Goal: Task Accomplishment & Management: Complete application form

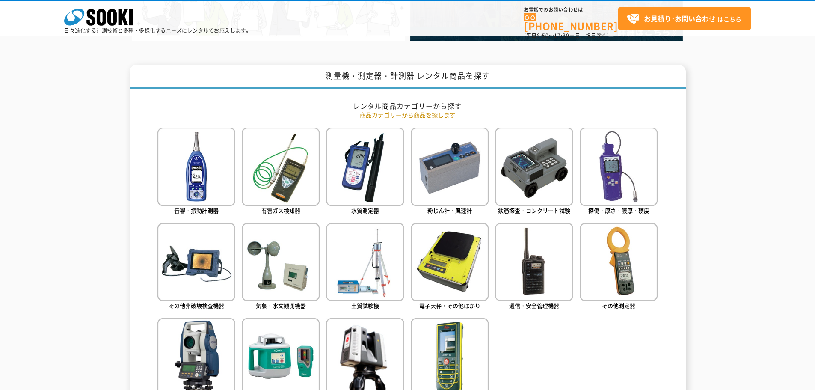
scroll to position [342, 0]
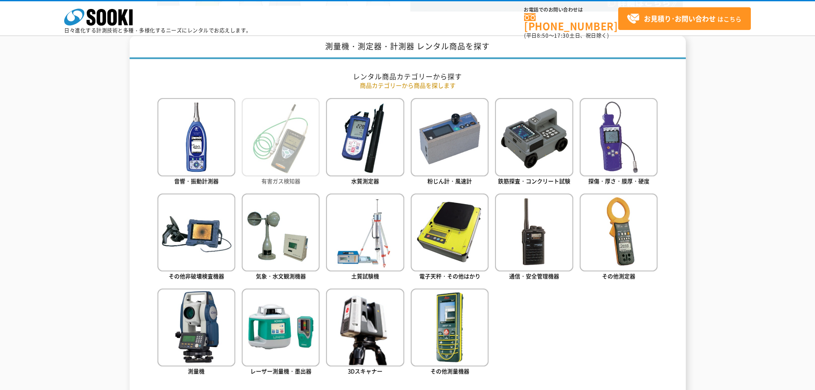
click at [269, 154] on img at bounding box center [281, 137] width 78 height 78
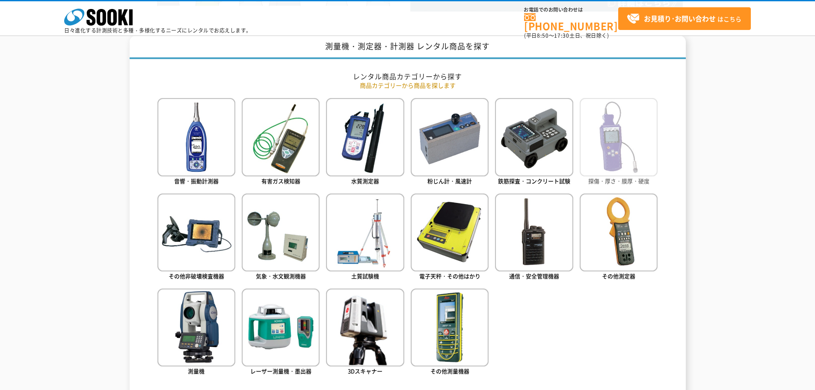
click at [633, 149] on img at bounding box center [619, 137] width 78 height 78
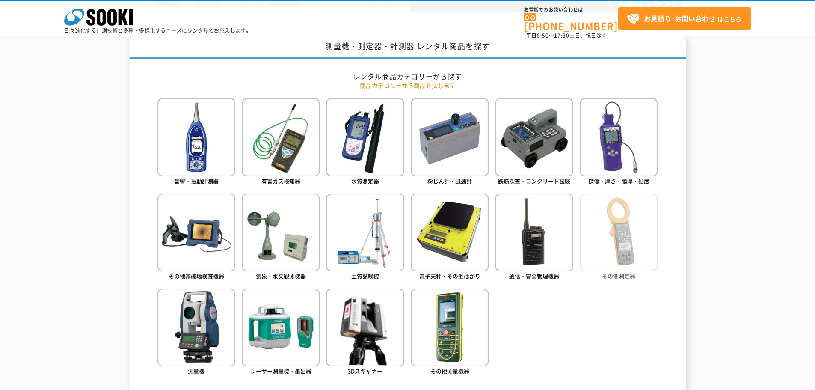
click at [606, 261] on img at bounding box center [619, 232] width 78 height 78
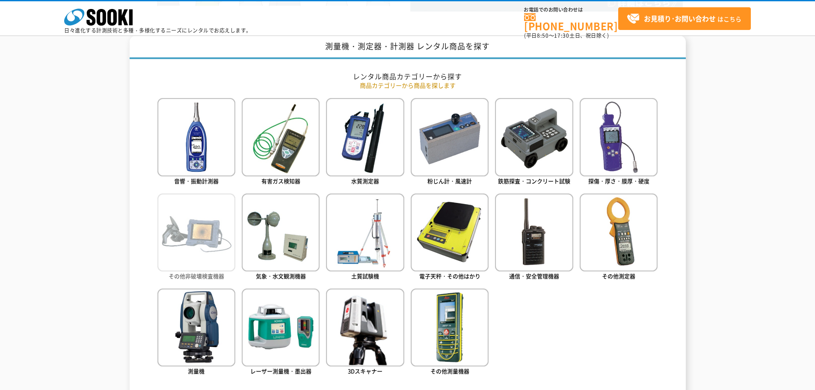
click at [185, 229] on img at bounding box center [196, 232] width 78 height 78
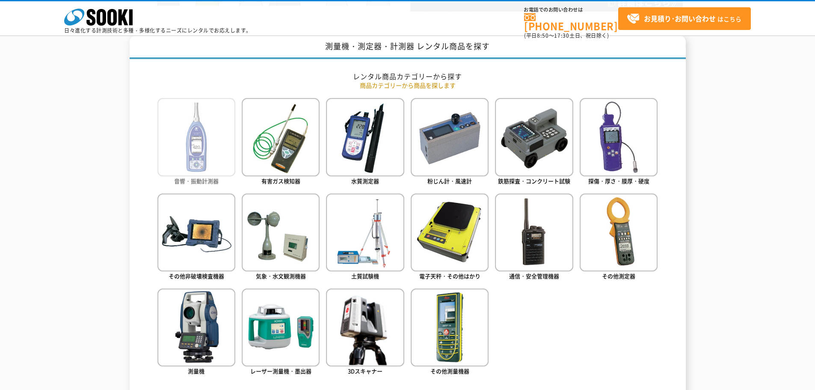
click at [191, 157] on img at bounding box center [196, 137] width 78 height 78
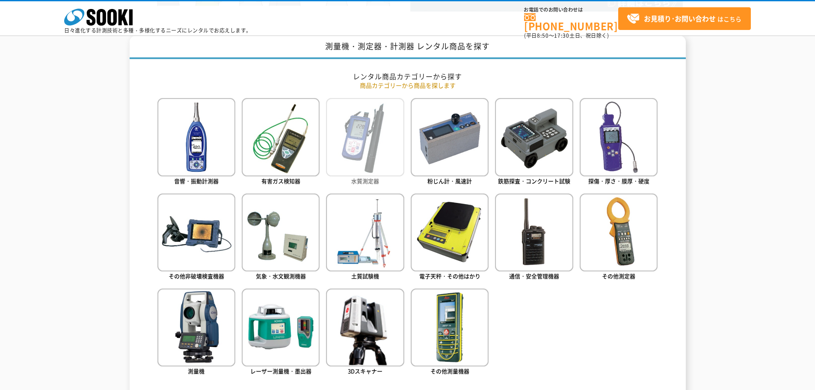
click at [372, 140] on img at bounding box center [365, 137] width 78 height 78
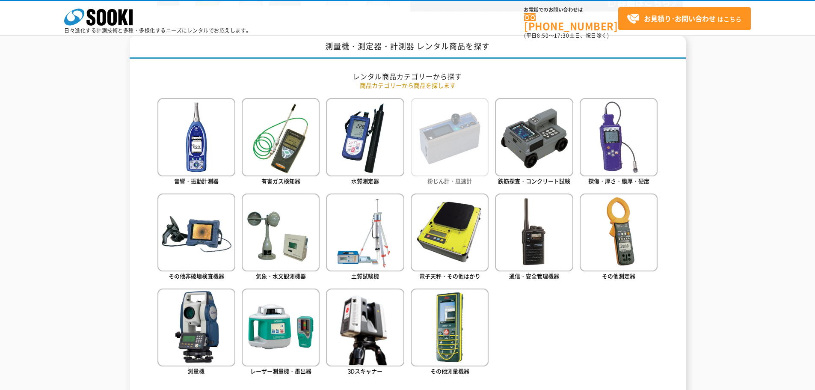
click at [441, 155] on img at bounding box center [450, 137] width 78 height 78
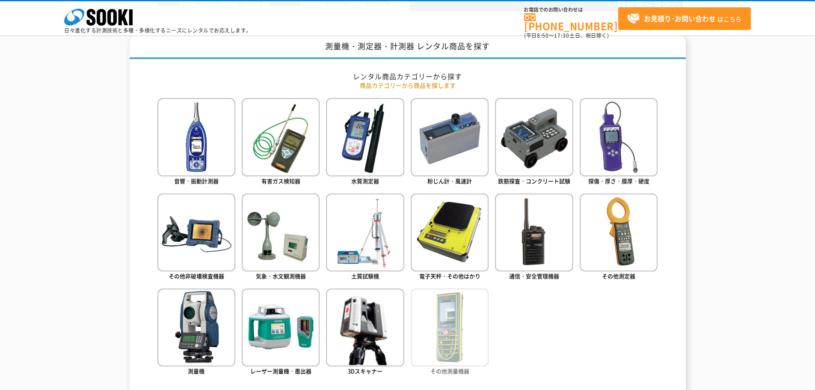
click at [439, 345] on img at bounding box center [450, 327] width 78 height 78
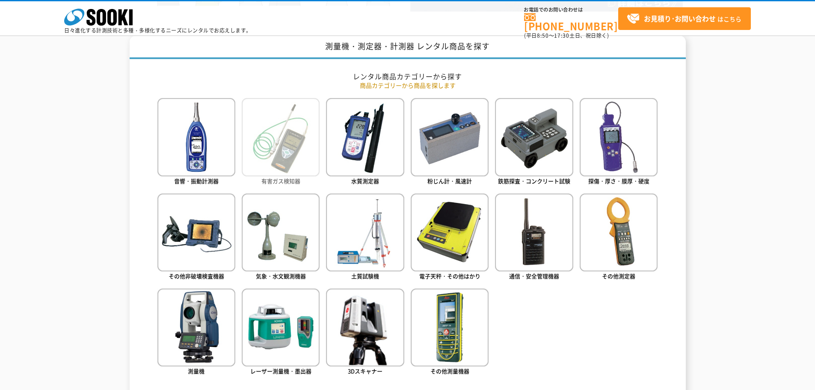
click at [265, 153] on img at bounding box center [281, 137] width 78 height 78
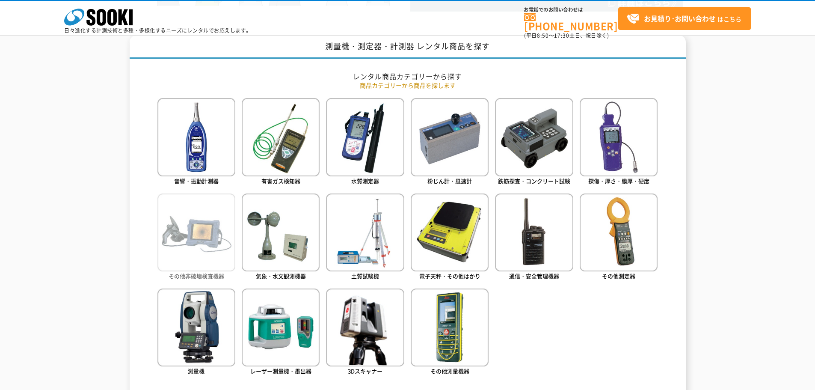
click at [210, 226] on img at bounding box center [196, 232] width 78 height 78
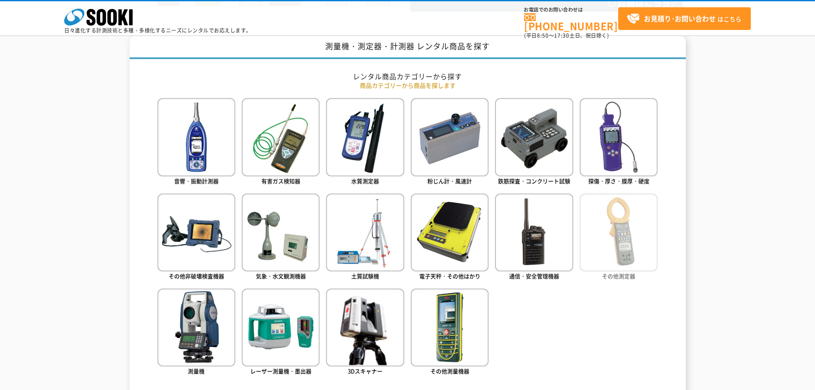
click at [625, 246] on img at bounding box center [619, 232] width 78 height 78
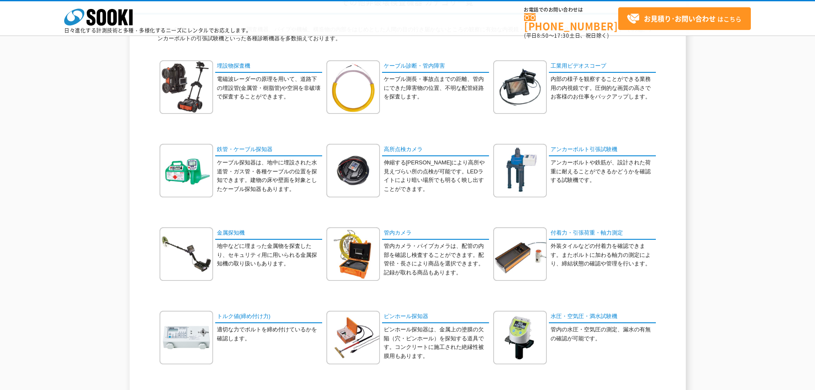
scroll to position [86, 0]
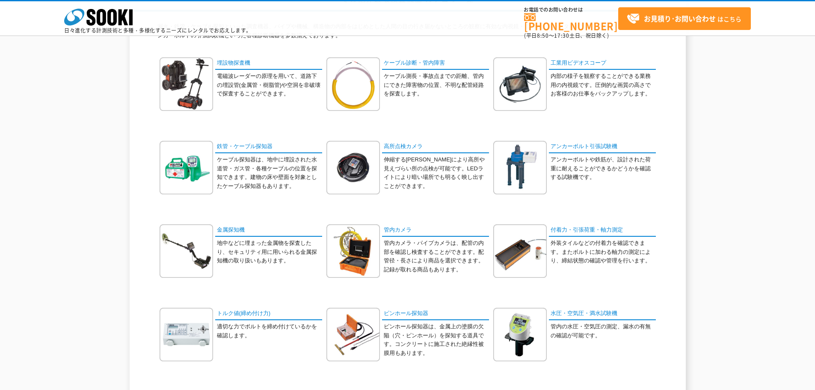
drag, startPoint x: 23, startPoint y: 1, endPoint x: 27, endPoint y: 107, distance: 105.7
click at [29, 117] on div "その他非破壊検査機器 カテゴリ一覧 漏水・鉄管・ケーブル探知といった調査機器、パイプや機械、構造物の内部をはじめとした人間の目の行き届かないところの観察に有効…" at bounding box center [407, 234] width 815 height 492
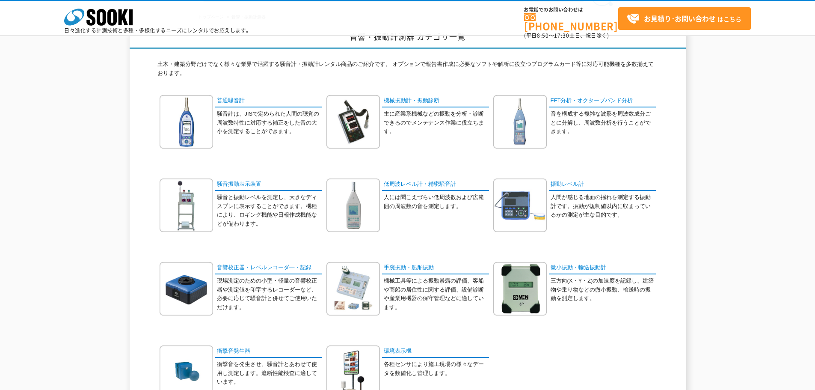
scroll to position [43, 0]
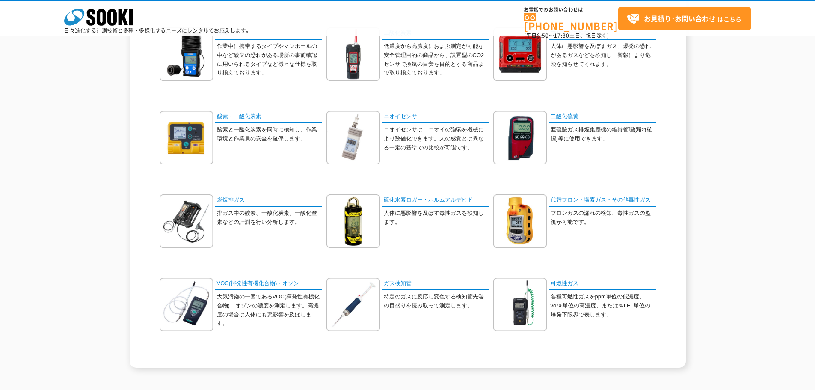
scroll to position [214, 0]
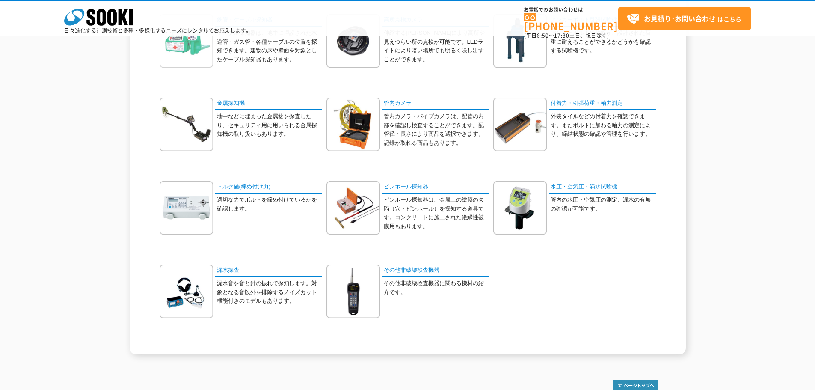
scroll to position [214, 0]
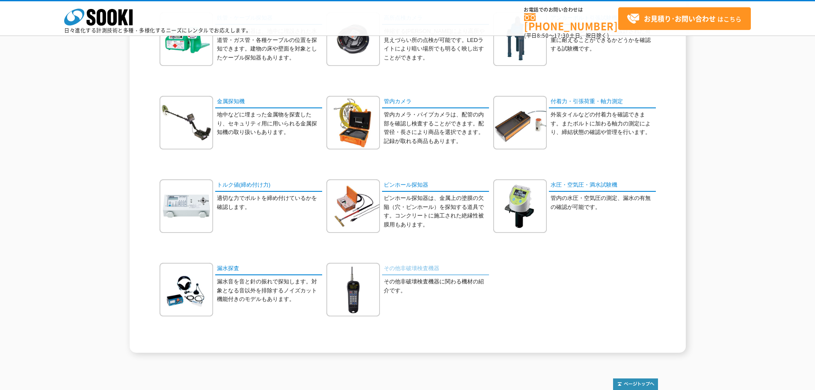
click at [409, 271] on link "その他非破壊検査機器" at bounding box center [435, 269] width 107 height 12
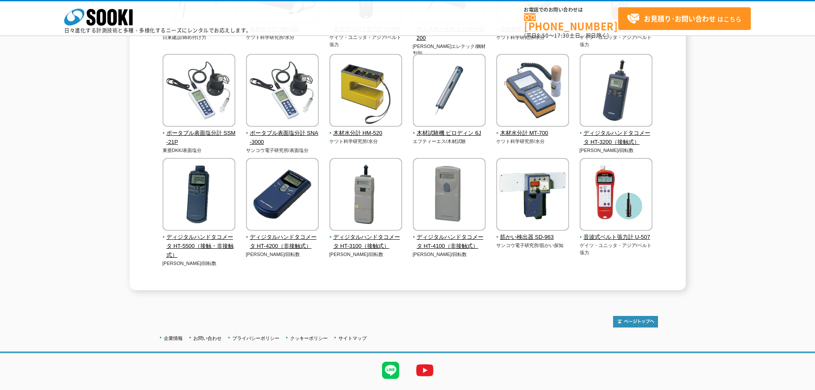
scroll to position [206, 0]
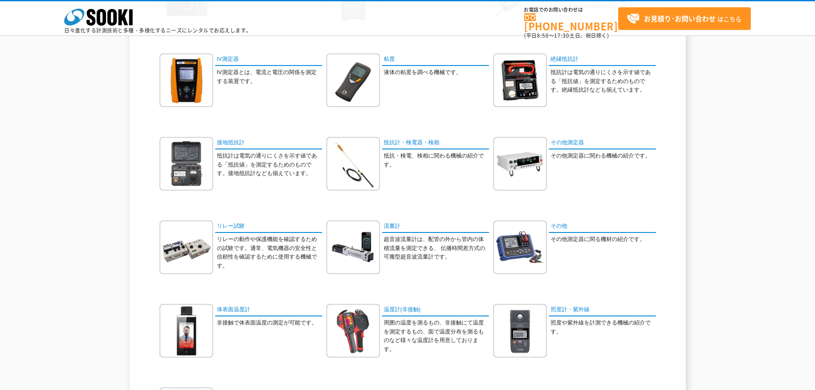
scroll to position [257, 0]
click at [581, 309] on link "照度計・紫外線" at bounding box center [602, 309] width 107 height 12
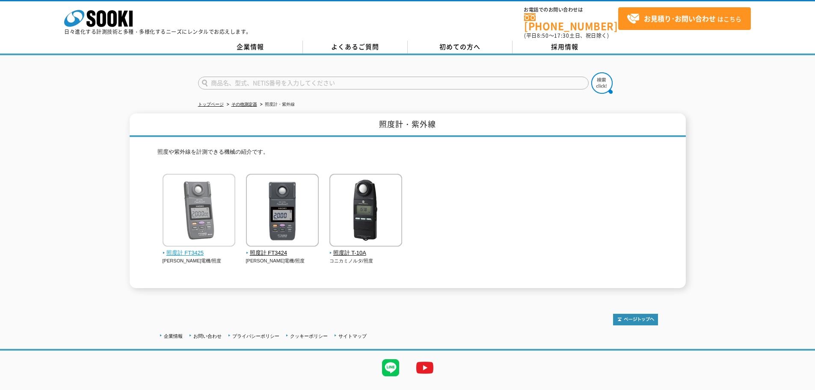
click at [203, 212] on img at bounding box center [199, 211] width 73 height 75
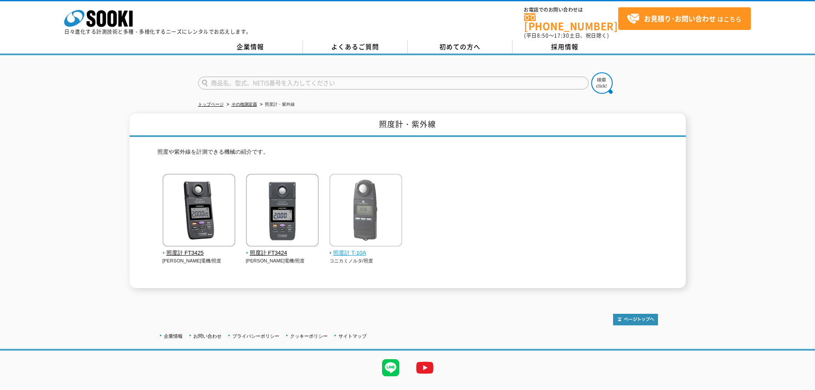
click at [353, 249] on span "照度計 T-10A" at bounding box center [365, 253] width 73 height 9
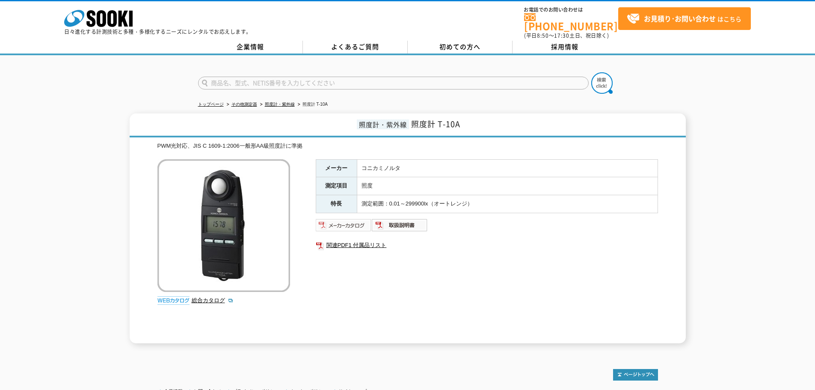
click at [356, 221] on img at bounding box center [344, 225] width 56 height 14
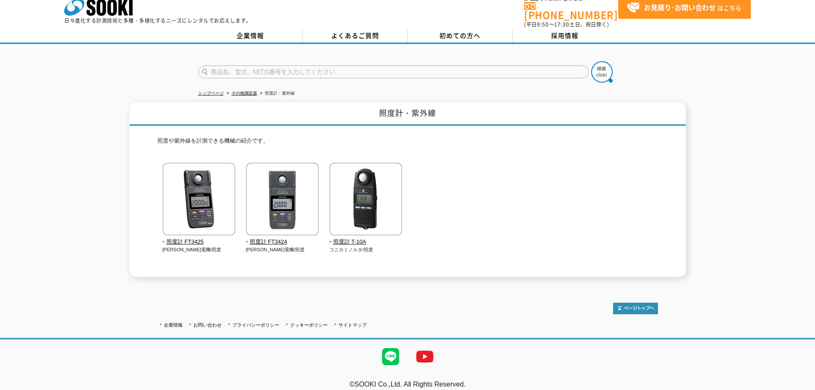
scroll to position [15, 0]
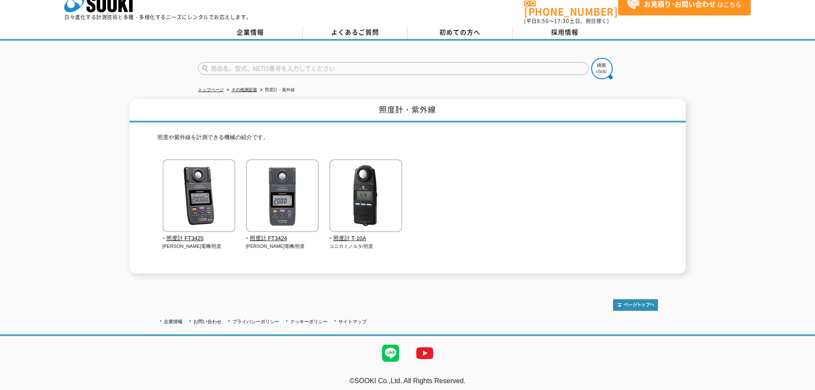
click at [438, 238] on div "照度計 FT3425 日置電機/照度" at bounding box center [407, 213] width 500 height 108
click at [427, 103] on h1 "照度計・紫外線" at bounding box center [408, 111] width 556 height 24
click at [216, 62] on input "text" at bounding box center [393, 68] width 391 height 13
type input "紫外線強度計"
click at [601, 58] on img at bounding box center [601, 68] width 21 height 21
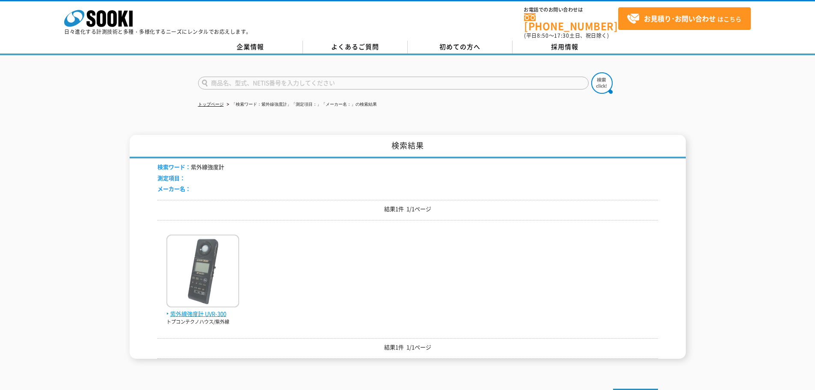
click at [202, 267] on img at bounding box center [202, 271] width 73 height 75
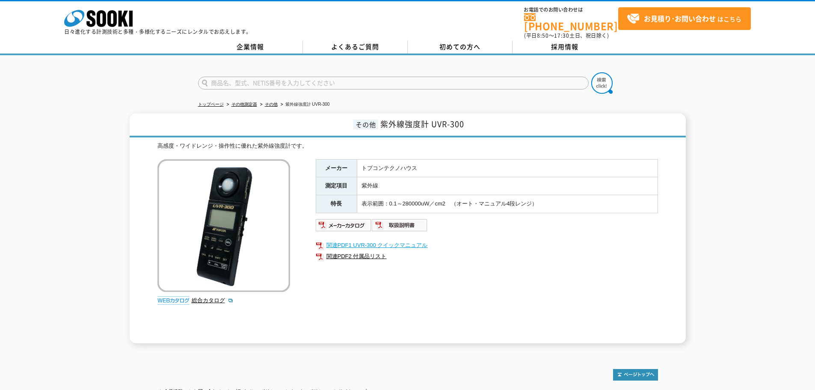
click at [401, 242] on link "関連PDF1 UVR-300 クイックマニュアル" at bounding box center [487, 245] width 342 height 11
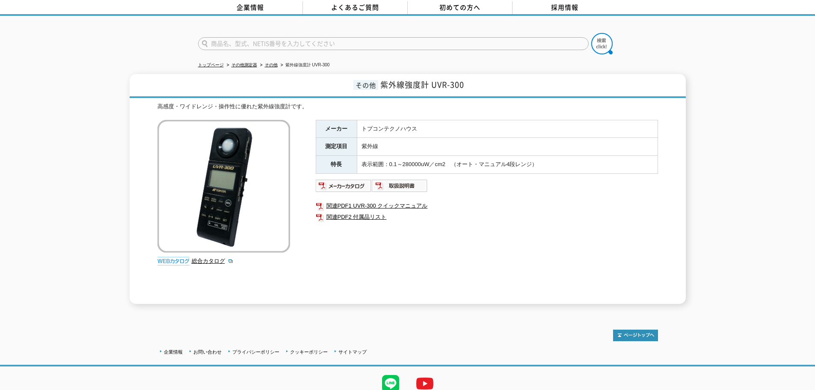
scroll to position [70, 0]
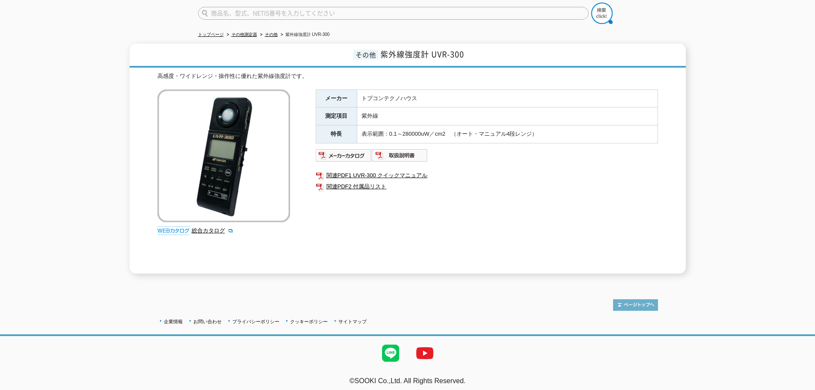
click at [638, 300] on img at bounding box center [635, 305] width 45 height 12
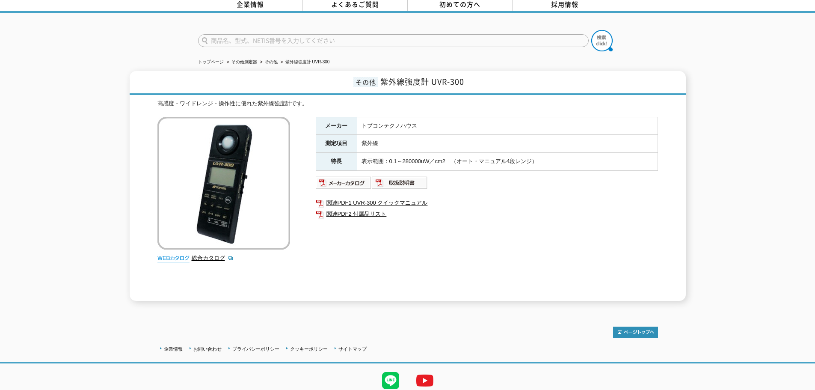
scroll to position [27, 0]
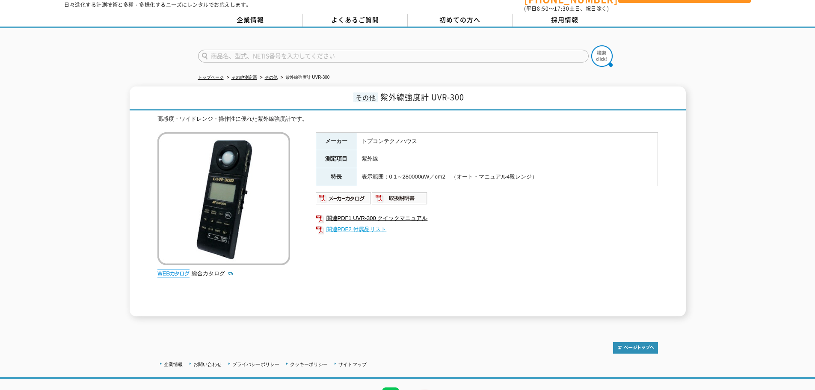
click at [367, 224] on link "関連PDF2 付属品リスト" at bounding box center [487, 229] width 342 height 11
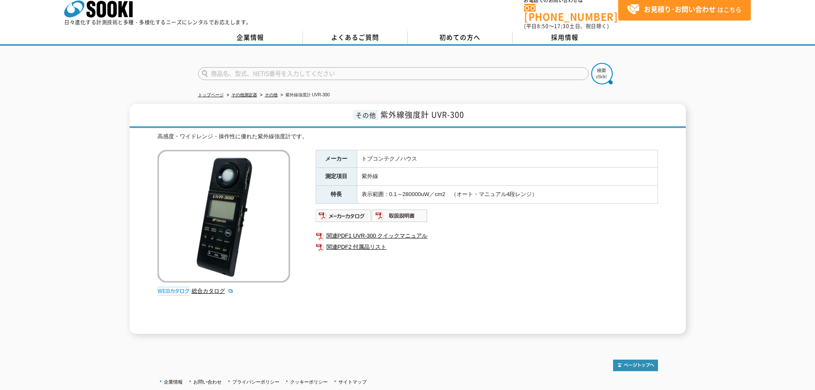
scroll to position [0, 0]
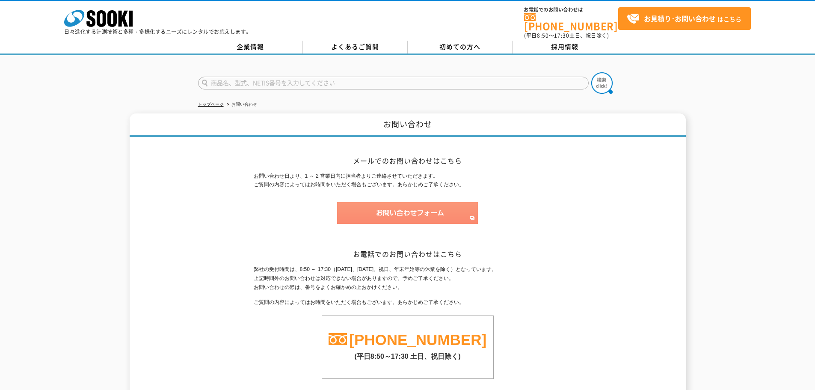
click at [406, 202] on img at bounding box center [407, 213] width 141 height 22
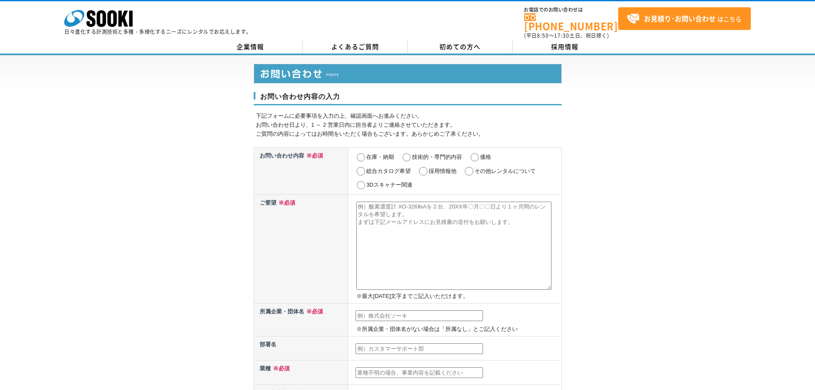
click at [362, 153] on input "在庫・納期" at bounding box center [360, 157] width 11 height 9
radio input "true"
click at [362, 203] on textarea at bounding box center [453, 245] width 195 height 88
click at [499, 202] on textarea "照度計T-10A、紫外線強度計UVR-300を[DATE]より使用したいので１６日までに送ってもらえますか？又、どちらもトレサビリティー付きでお願いいたします…" at bounding box center [453, 245] width 195 height 88
click at [510, 203] on textarea "照度計T-10A、紫外線強度計UVR-300を[DATE]より使用したいので１６日までに送ってもらえますか？又、どちらもトレサビリティー付きでお願いいたします…" at bounding box center [453, 245] width 195 height 88
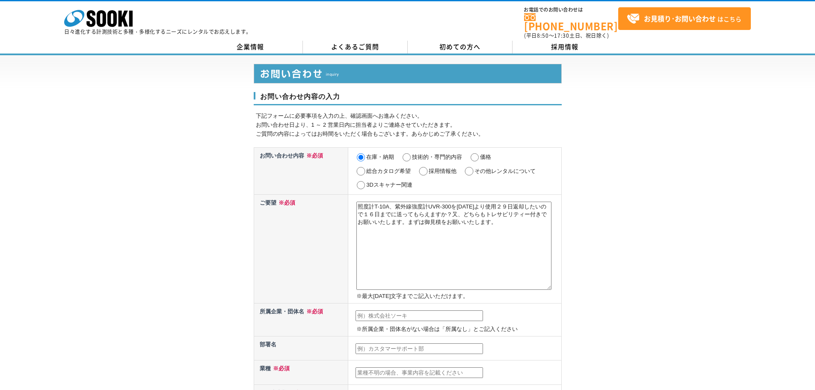
click at [518, 220] on textarea "照度計T-10A、紫外線強度計UVR-300を[DATE]より使用２９日返却したいので１６日までに送ってもらえますか？又、どちらもトレサビリティー付きでお願い…" at bounding box center [453, 245] width 195 height 88
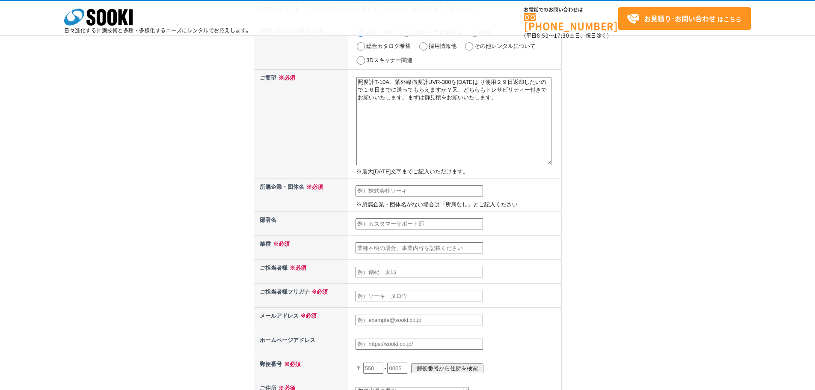
scroll to position [86, 0]
type textarea "照度計T-10A、紫外線強度計UVR-300を[DATE]より使用２９日返却したいので１６日までに送ってもらえますか？又、どちらもトレサビリティー付きでお願い…"
drag, startPoint x: 361, startPoint y: 188, endPoint x: 411, endPoint y: 189, distance: 50.1
click at [361, 188] on input "text" at bounding box center [418, 190] width 127 height 11
type input "株式会社　九検"
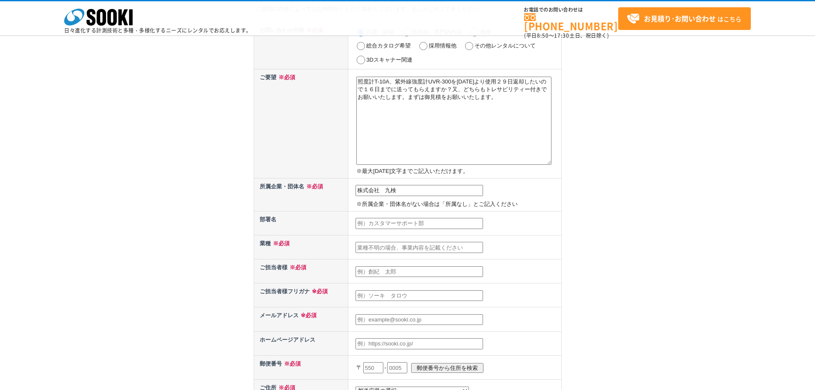
click at [358, 224] on input "text" at bounding box center [418, 223] width 127 height 11
click at [357, 246] on input "text" at bounding box center [418, 247] width 127 height 11
type input "非破壊検査"
click at [370, 273] on input "text" at bounding box center [418, 271] width 127 height 11
type input "[PERSON_NAME]"
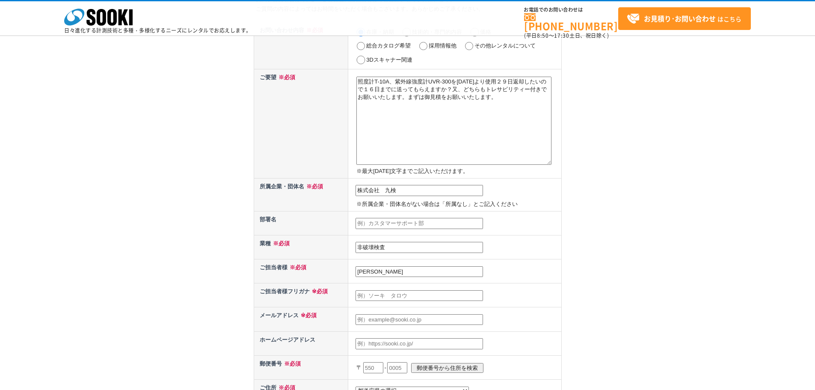
click at [359, 298] on input "text" at bounding box center [418, 295] width 127 height 11
type input "クリヤマヒトシ"
click at [361, 318] on input "text" at bounding box center [418, 319] width 127 height 11
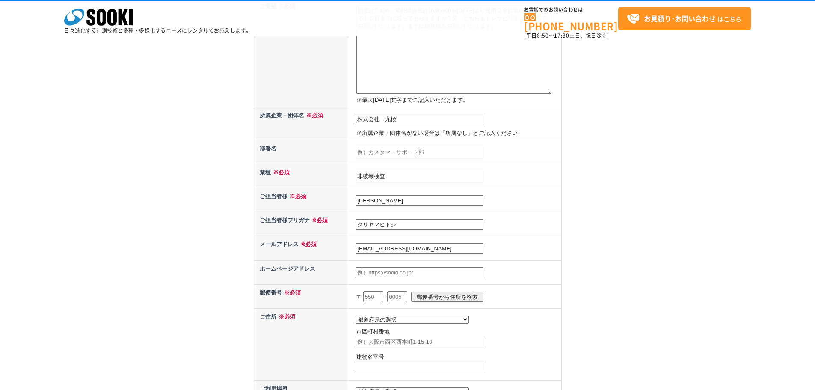
scroll to position [171, 0]
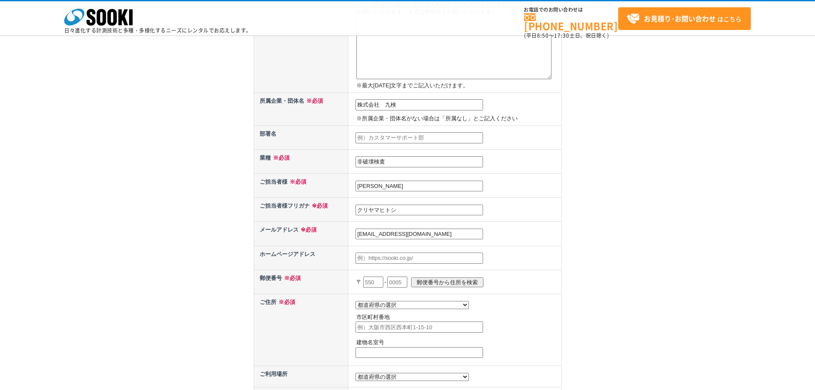
type input "[EMAIL_ADDRESS][DOMAIN_NAME]"
drag, startPoint x: 366, startPoint y: 281, endPoint x: 406, endPoint y: 278, distance: 39.9
click at [366, 281] on input "text" at bounding box center [373, 281] width 20 height 11
type input "849"
click at [396, 283] on input "text" at bounding box center [397, 281] width 20 height 11
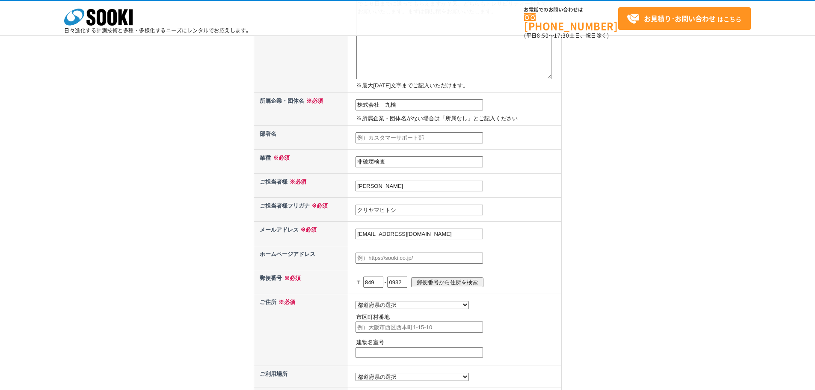
type input "0932"
click at [457, 282] on input "郵便番号から住所を検索" at bounding box center [447, 282] width 72 height 10
select select "41"
click at [409, 328] on input "[GEOGRAPHIC_DATA][PERSON_NAME][GEOGRAPHIC_DATA]" at bounding box center [418, 326] width 127 height 11
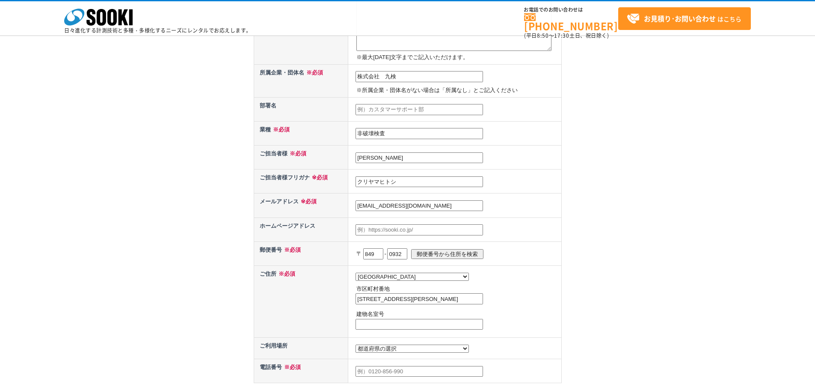
scroll to position [257, 0]
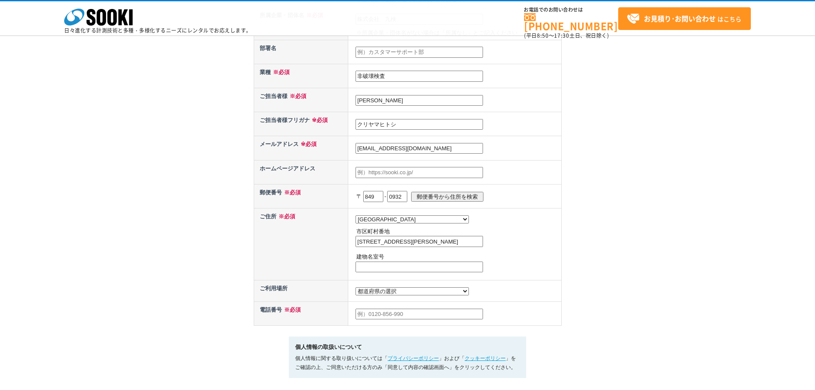
type input "[STREET_ADDRESS][PERSON_NAME]"
click at [402, 295] on select "都道府県の選択 [GEOGRAPHIC_DATA]未定 北海道 [GEOGRAPHIC_DATA] [GEOGRAPHIC_DATA] [PERSON_NAM…" at bounding box center [411, 291] width 113 height 8
select select "45"
click at [355, 289] on select "都道府県の選択 [GEOGRAPHIC_DATA]未定 北海道 [GEOGRAPHIC_DATA] [GEOGRAPHIC_DATA] [PERSON_NAM…" at bounding box center [411, 291] width 113 height 8
click at [357, 318] on input "text" at bounding box center [418, 313] width 127 height 11
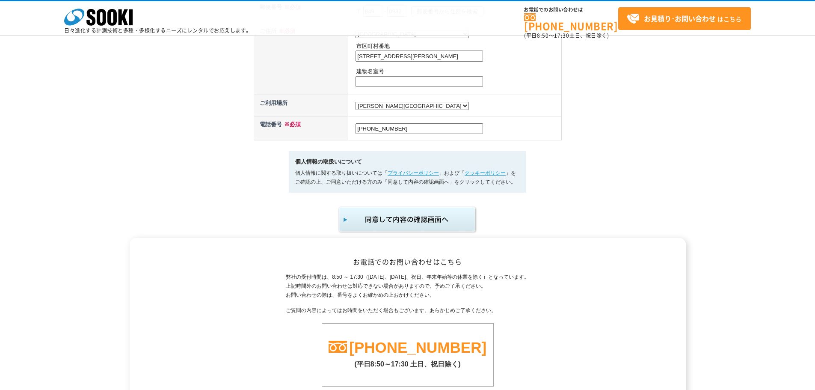
scroll to position [545, 0]
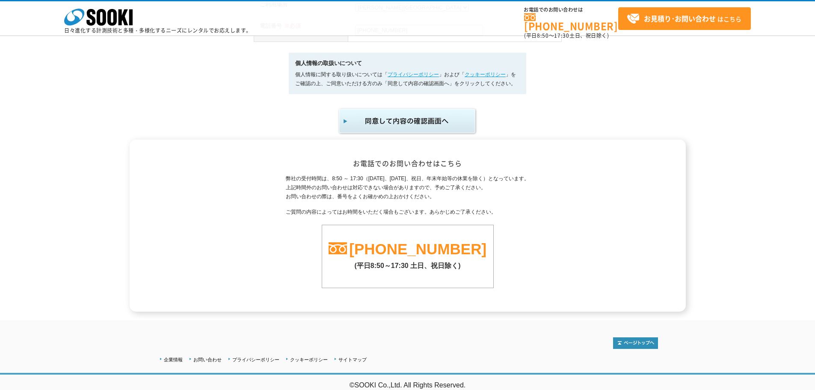
type input "[PHONE_NUMBER]"
click at [411, 122] on img "submit" at bounding box center [408, 121] width 140 height 28
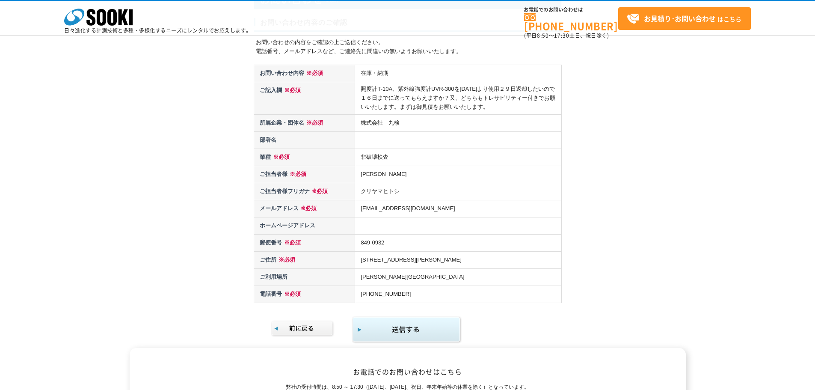
scroll to position [128, 0]
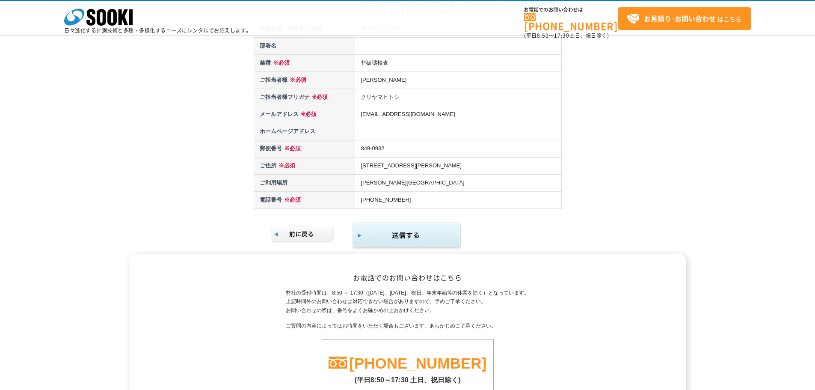
click at [404, 234] on img "submit" at bounding box center [407, 236] width 110 height 28
